Goal: Book appointment/travel/reservation

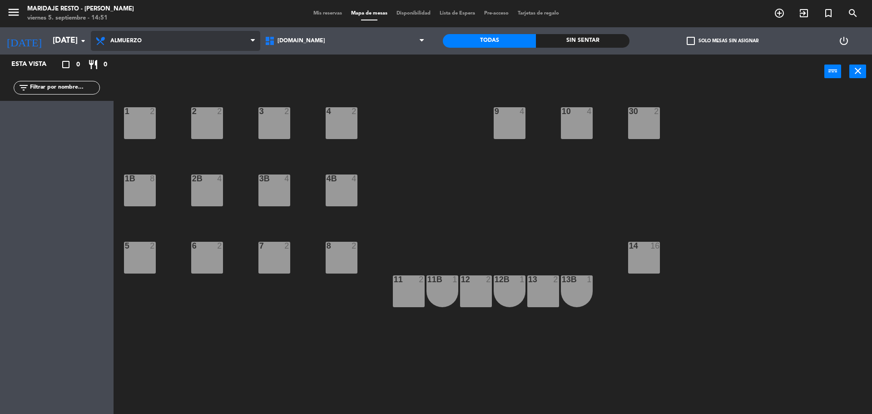
click at [183, 42] on span "Almuerzo" at bounding box center [175, 41] width 169 height 20
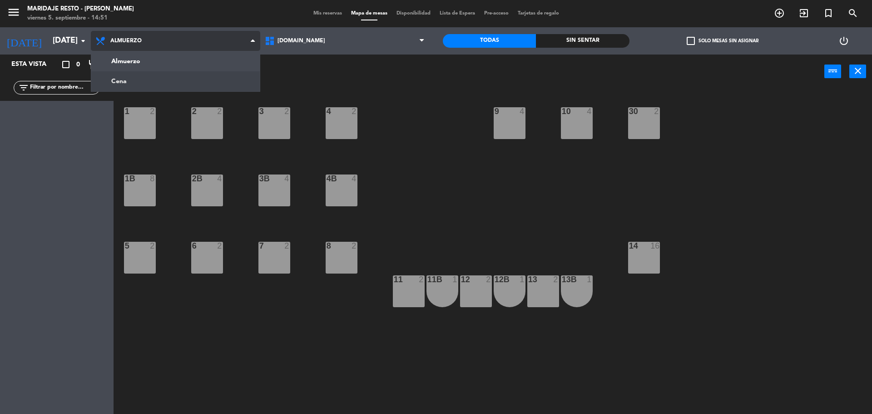
click at [138, 81] on ng-component "menu Maridaje Resto - [PERSON_NAME] [DATE] 5. septiembre - 14:51 Mis reservas M…" at bounding box center [436, 208] width 872 height 416
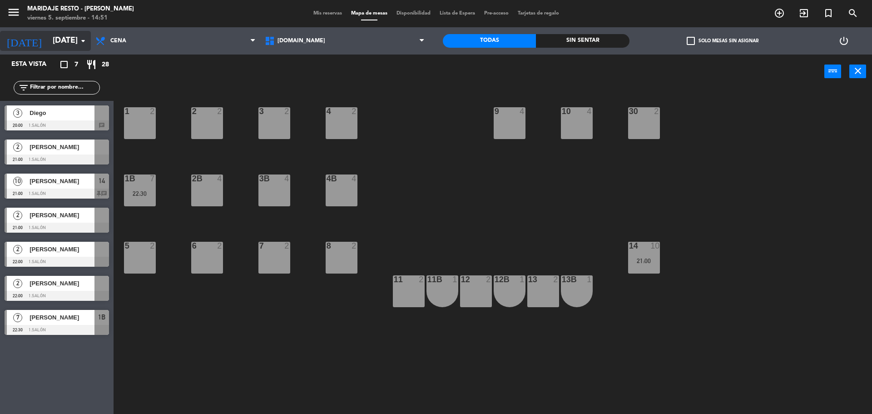
click at [65, 37] on input "[DATE]" at bounding box center [100, 41] width 105 height 18
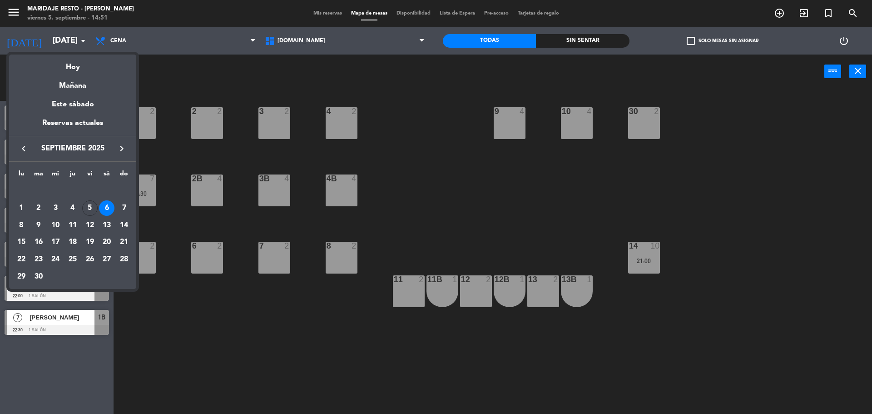
click at [88, 205] on div "5" at bounding box center [89, 207] width 15 height 15
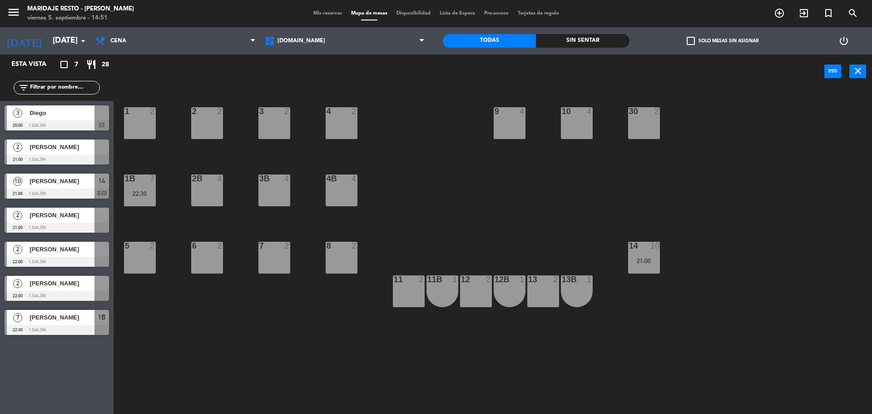
type input "[DATE]"
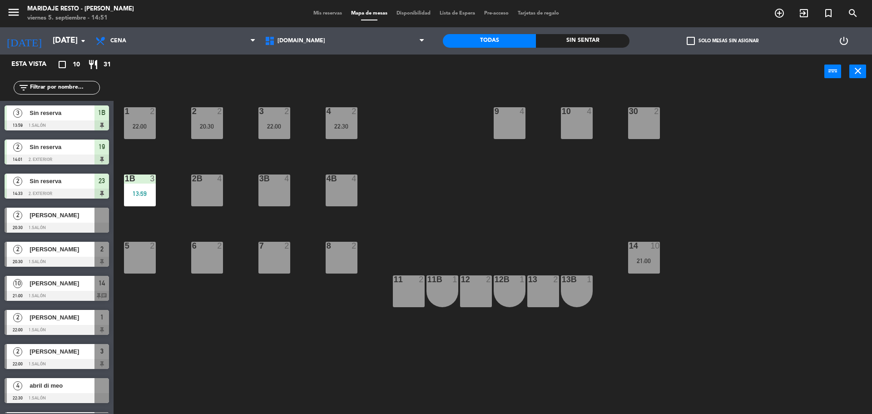
scroll to position [29, 0]
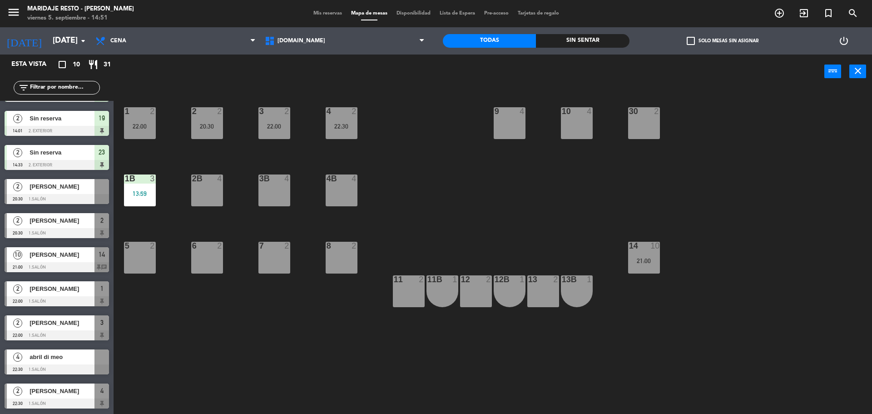
click at [56, 297] on div "2 [PERSON_NAME] 22:00 1.Salón 1" at bounding box center [57, 294] width 114 height 34
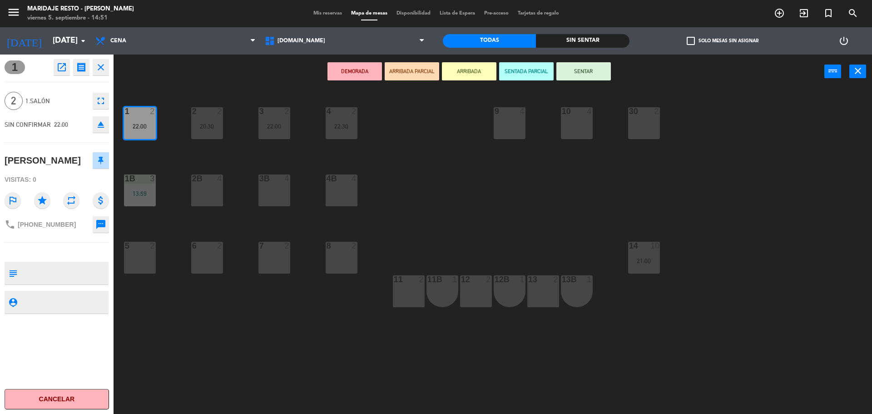
click at [74, 94] on div "2 1.Salón fullscreen" at bounding box center [57, 101] width 104 height 25
click at [72, 94] on div "2 1.Salón fullscreen" at bounding box center [57, 101] width 104 height 25
click at [82, 104] on span "1.Salón" at bounding box center [56, 101] width 63 height 10
click at [105, 103] on icon "fullscreen" at bounding box center [100, 100] width 11 height 11
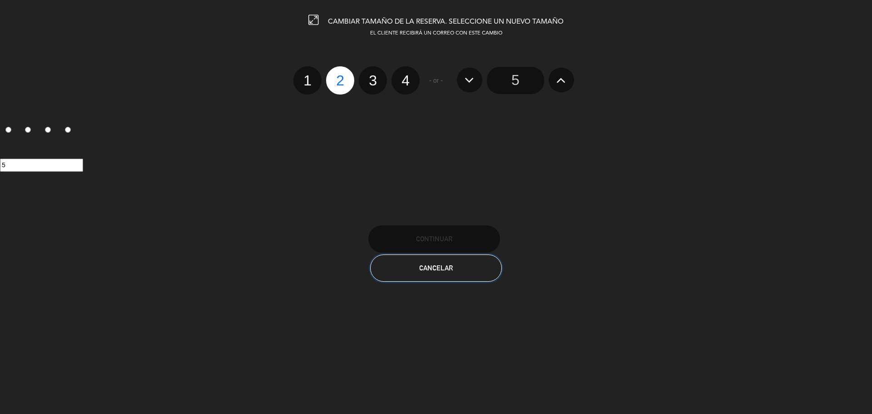
click at [417, 276] on button "Cancelar" at bounding box center [436, 267] width 132 height 27
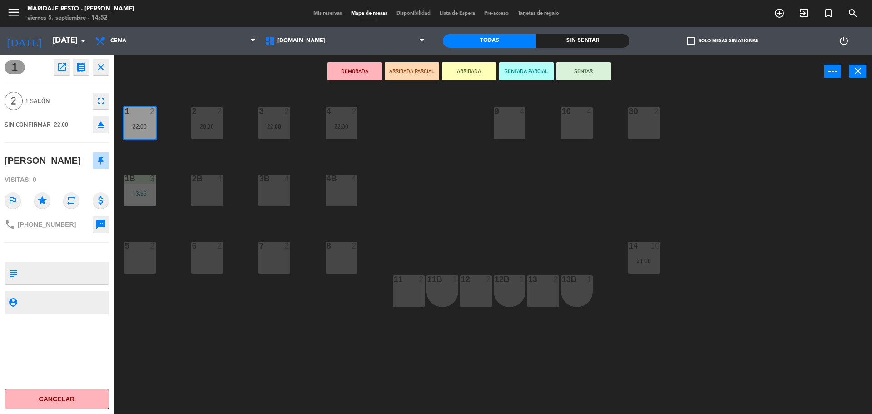
click at [57, 66] on icon "open_in_new" at bounding box center [61, 67] width 11 height 11
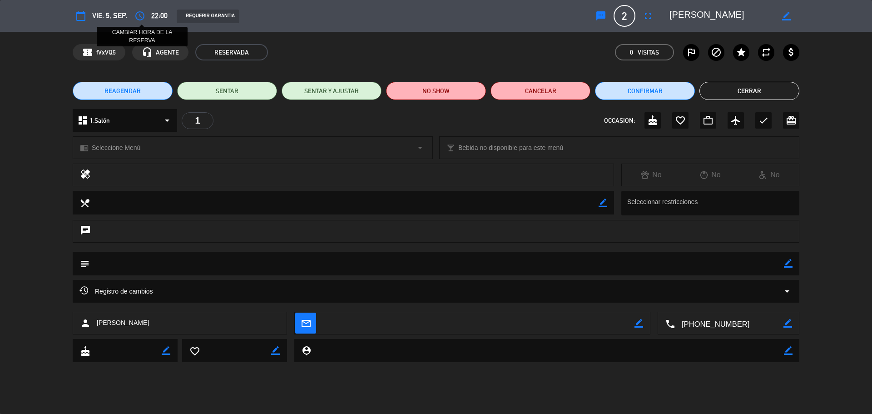
click at [138, 14] on icon "access_time" at bounding box center [139, 15] width 11 height 11
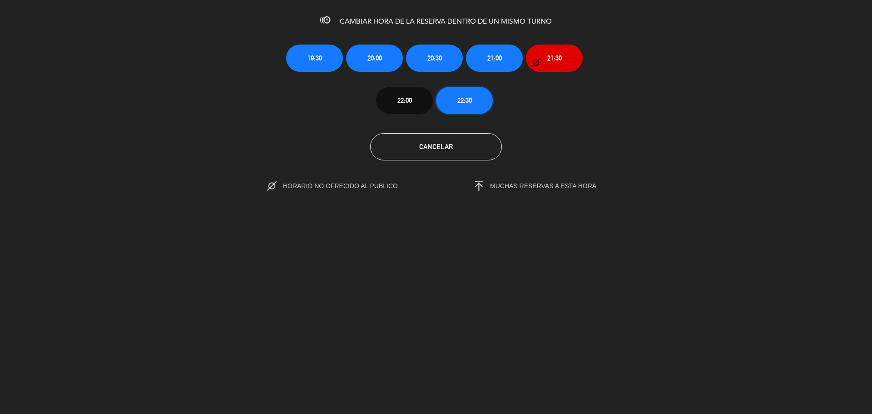
click at [467, 101] on span "22:30" at bounding box center [464, 100] width 15 height 10
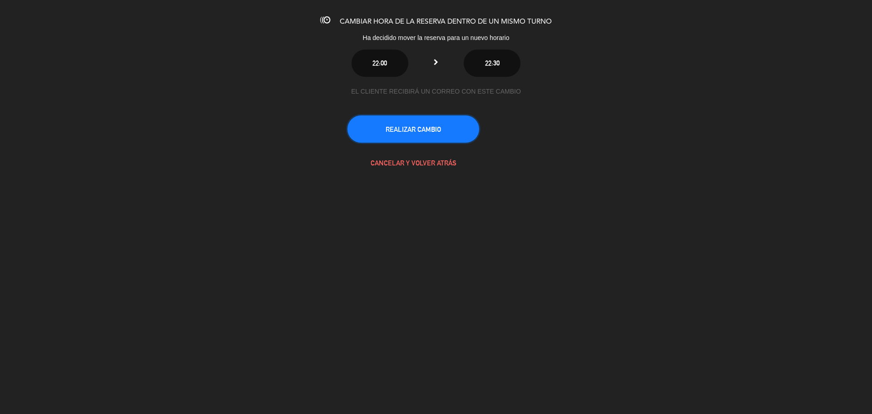
click at [429, 133] on button "REALIZAR CAMBIO" at bounding box center [413, 128] width 132 height 27
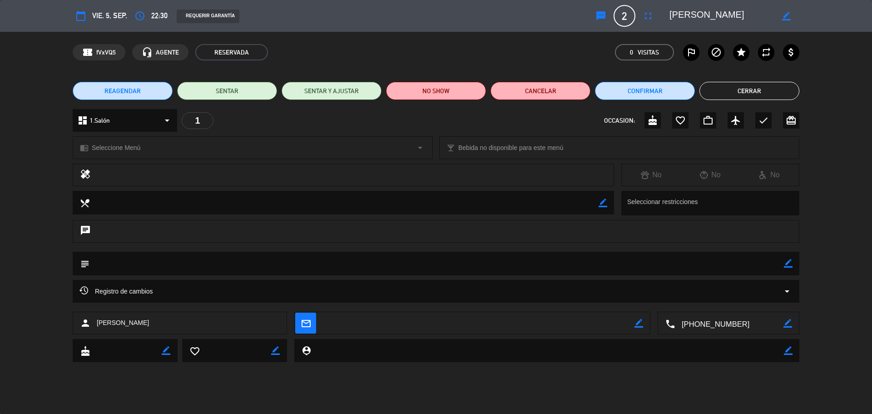
click at [754, 89] on button "Cerrar" at bounding box center [749, 91] width 100 height 18
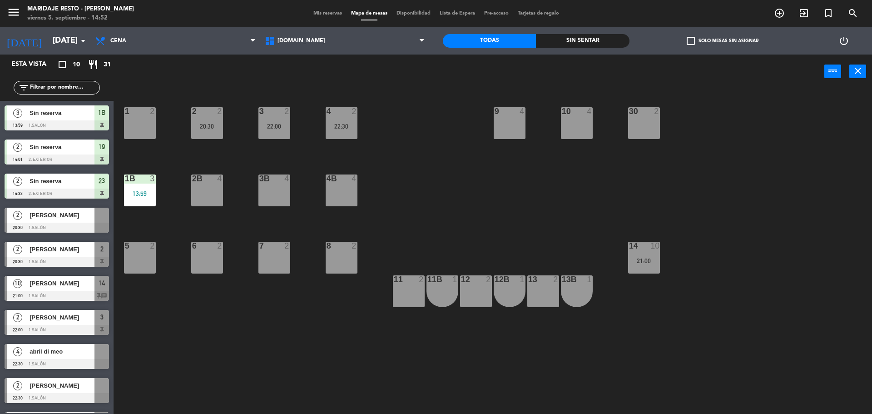
click at [454, 209] on div "1 2 2 2 20:30 3 2 22:00 4 2 22:30 10 4 9 4 30 2 1B 3 13:59 2B 4 3B 4 4B 4 5 2 6…" at bounding box center [497, 253] width 750 height 325
